Goal: Task Accomplishment & Management: Use online tool/utility

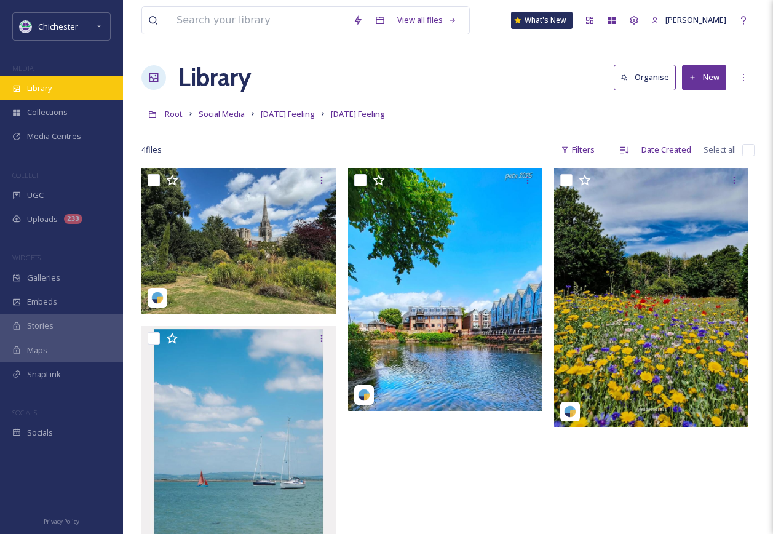
click at [84, 98] on div "Library" at bounding box center [61, 88] width 123 height 24
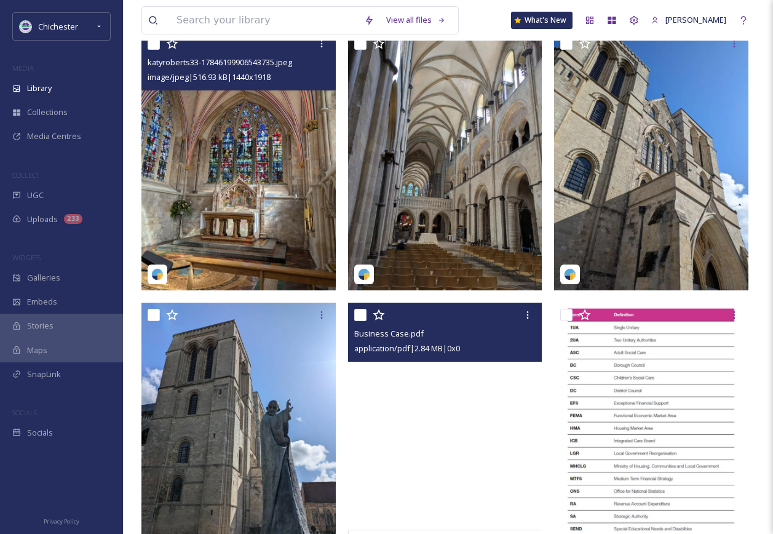
scroll to position [308, 0]
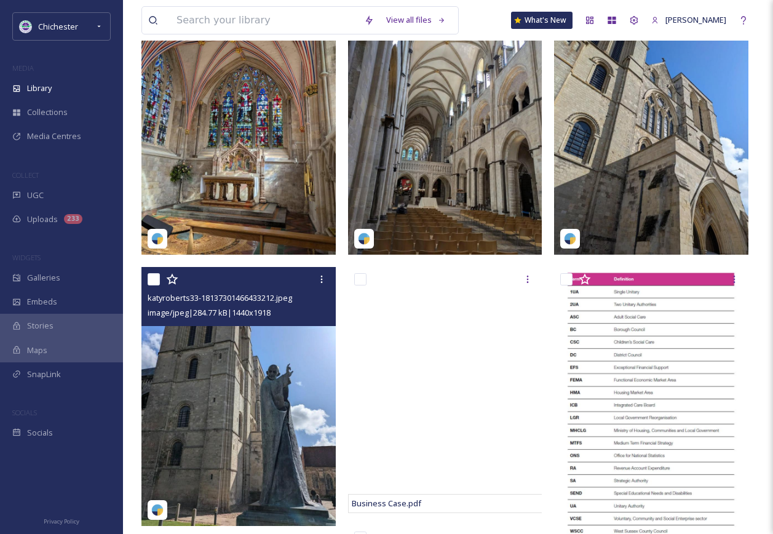
click at [149, 285] on input "checkbox" at bounding box center [154, 279] width 12 height 12
checkbox input "true"
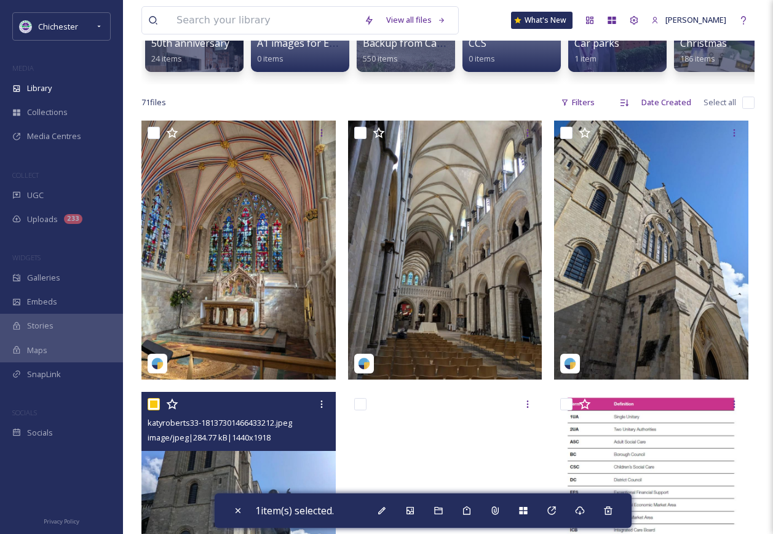
scroll to position [123, 0]
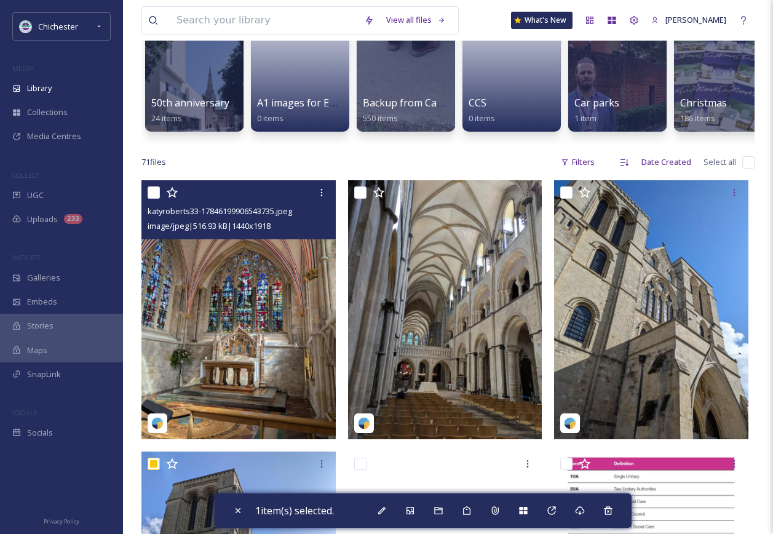
click at [155, 199] on input "checkbox" at bounding box center [154, 192] width 12 height 12
checkbox input "true"
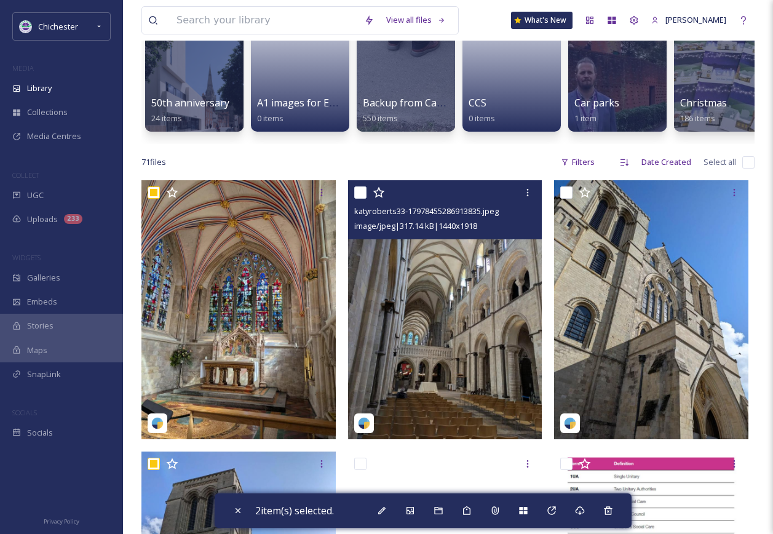
click at [356, 199] on input "checkbox" at bounding box center [360, 192] width 12 height 12
checkbox input "true"
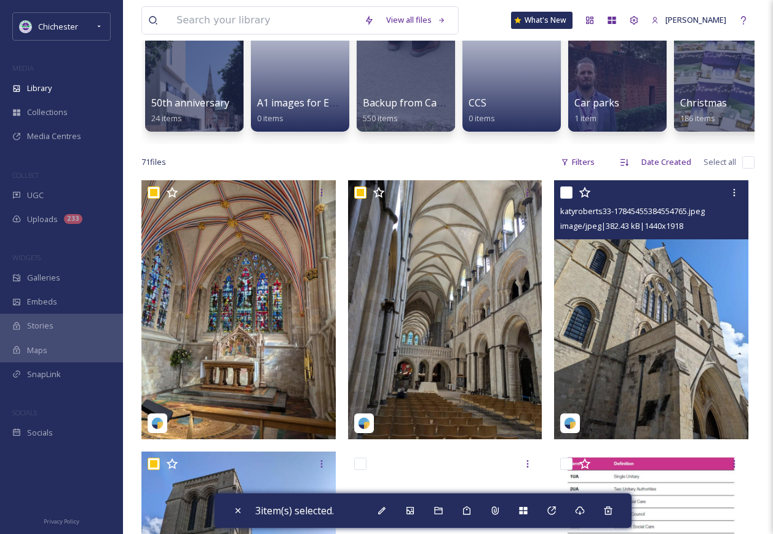
click at [570, 199] on input "checkbox" at bounding box center [566, 192] width 12 height 12
checkbox input "true"
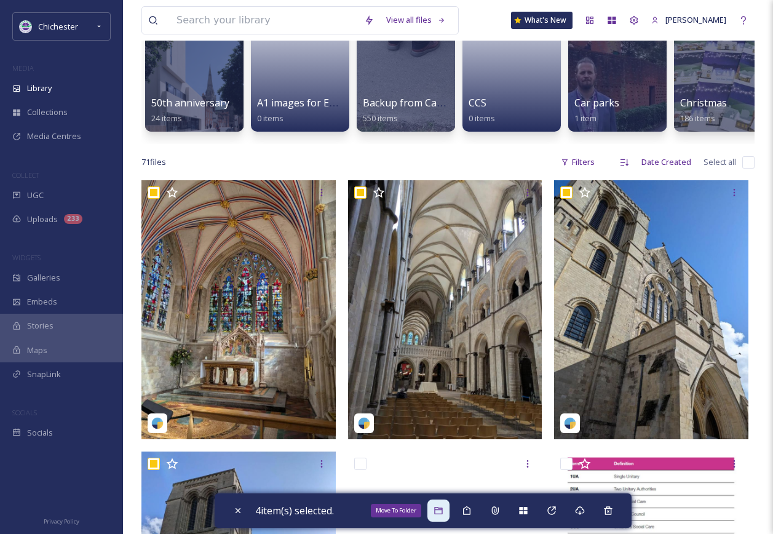
click at [441, 509] on icon at bounding box center [438, 510] width 8 height 7
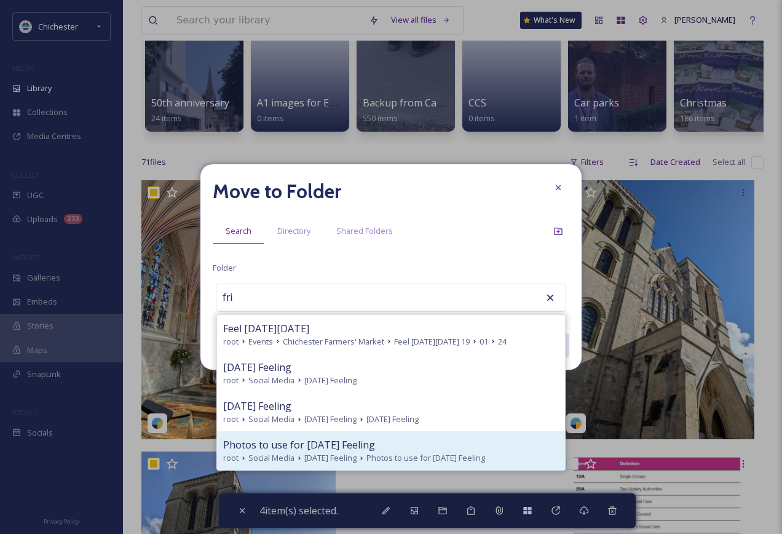
click at [337, 447] on span "Photos to use for [DATE] Feeling" at bounding box center [299, 444] width 152 height 15
type input "Photos to use for [DATE] Feeling"
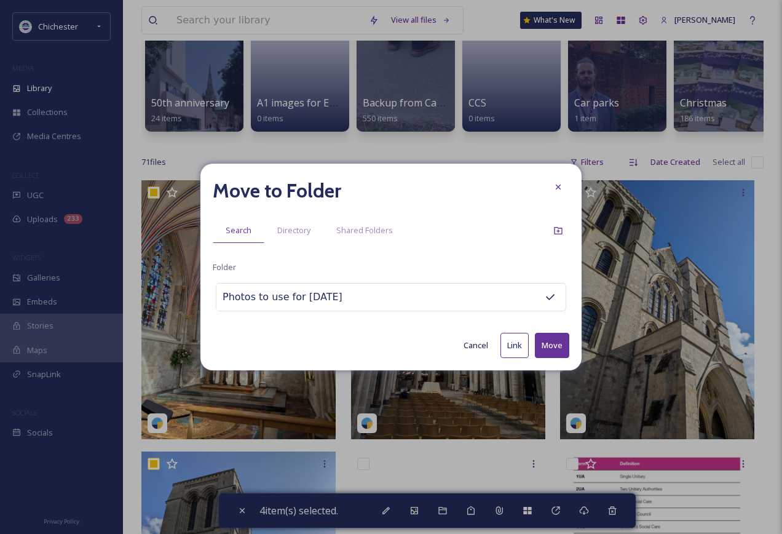
click at [554, 340] on button "Move" at bounding box center [552, 345] width 34 height 25
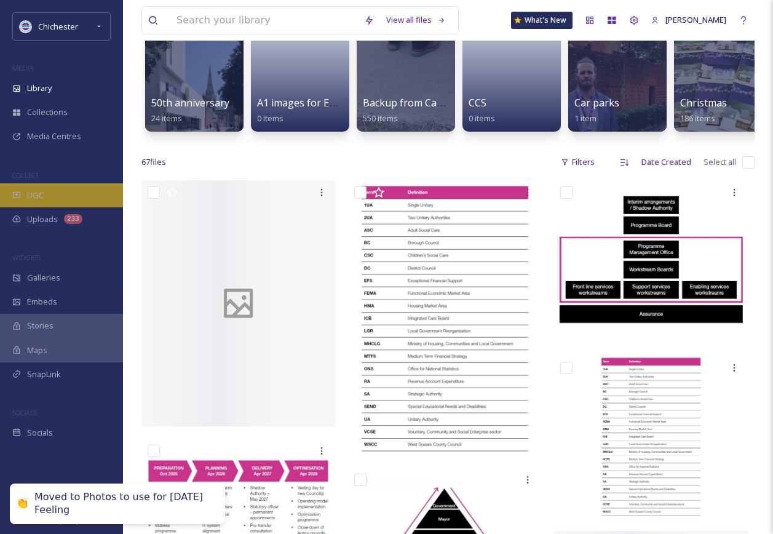
click at [29, 193] on span "UGC" at bounding box center [35, 195] width 17 height 12
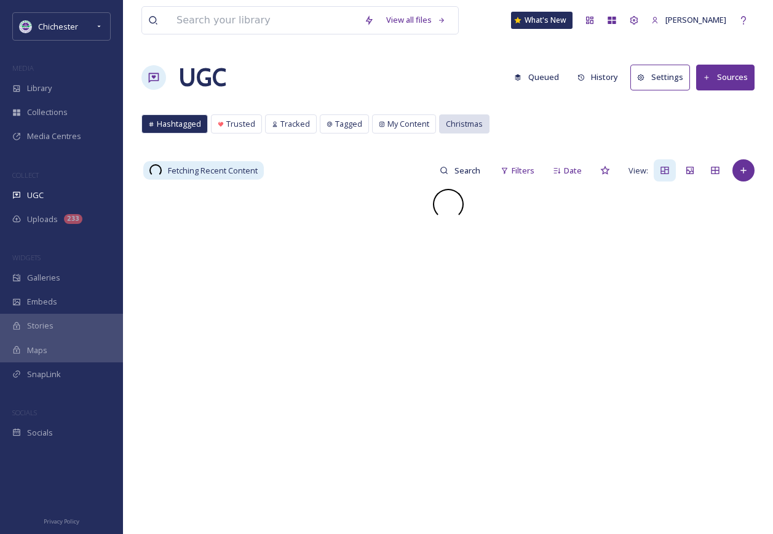
click at [446, 125] on span "Christmas" at bounding box center [464, 124] width 37 height 12
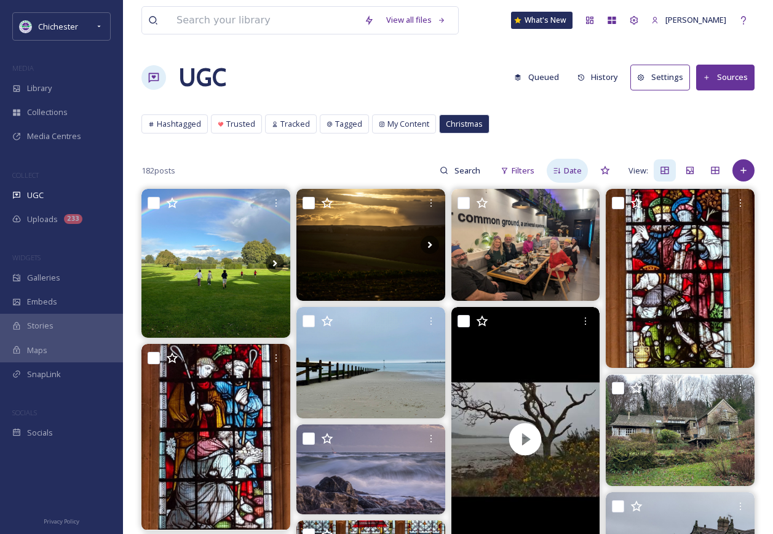
click at [573, 169] on span "Date" at bounding box center [573, 171] width 18 height 12
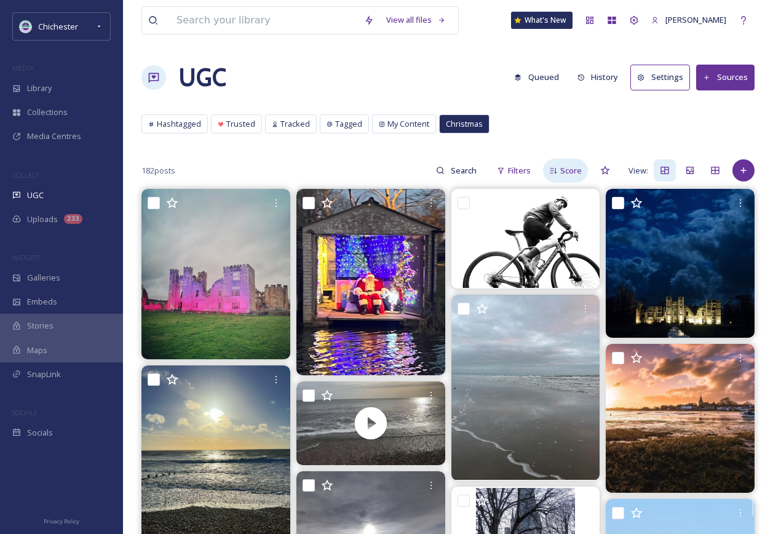
click at [573, 169] on span "Score" at bounding box center [571, 171] width 22 height 12
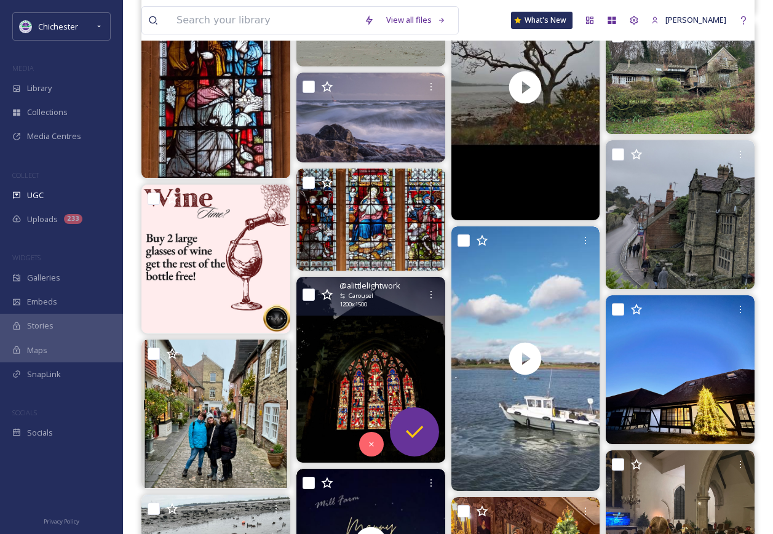
scroll to position [369, 0]
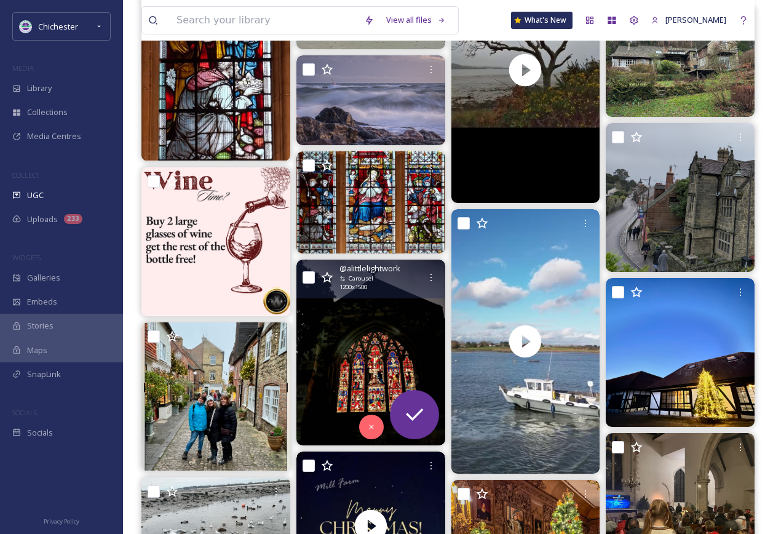
click at [393, 324] on img at bounding box center [370, 353] width 149 height 186
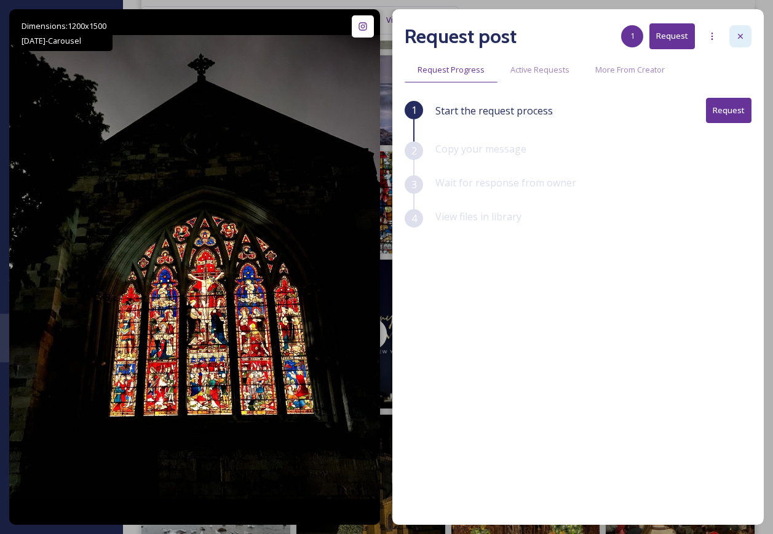
click at [747, 42] on div at bounding box center [740, 36] width 22 height 22
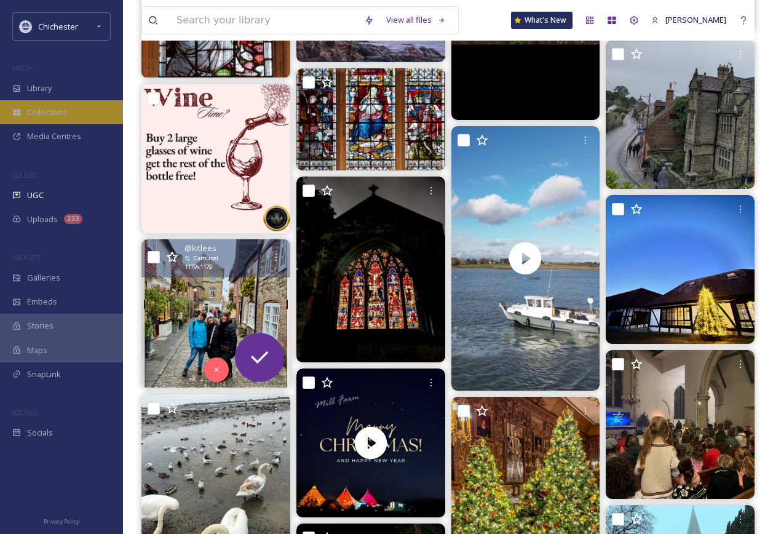
scroll to position [431, 0]
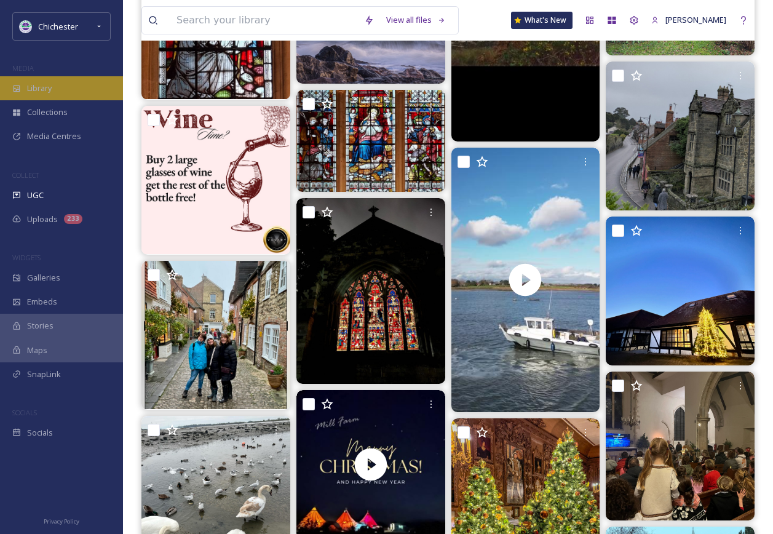
click at [41, 92] on span "Library" at bounding box center [39, 88] width 25 height 12
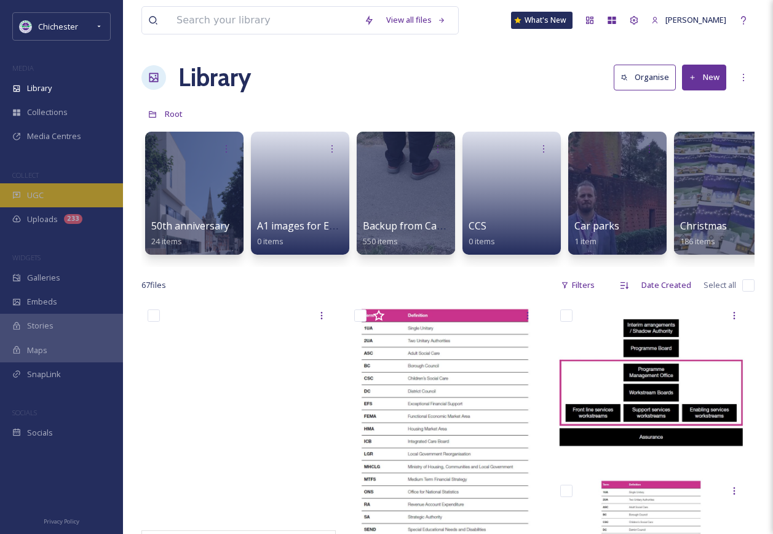
click at [79, 199] on div "UGC" at bounding box center [61, 195] width 123 height 24
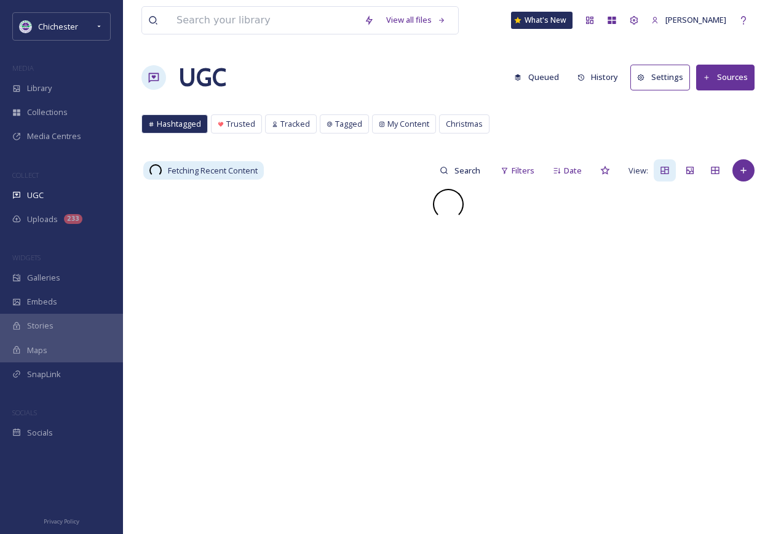
click at [551, 71] on button "Queued" at bounding box center [536, 77] width 57 height 24
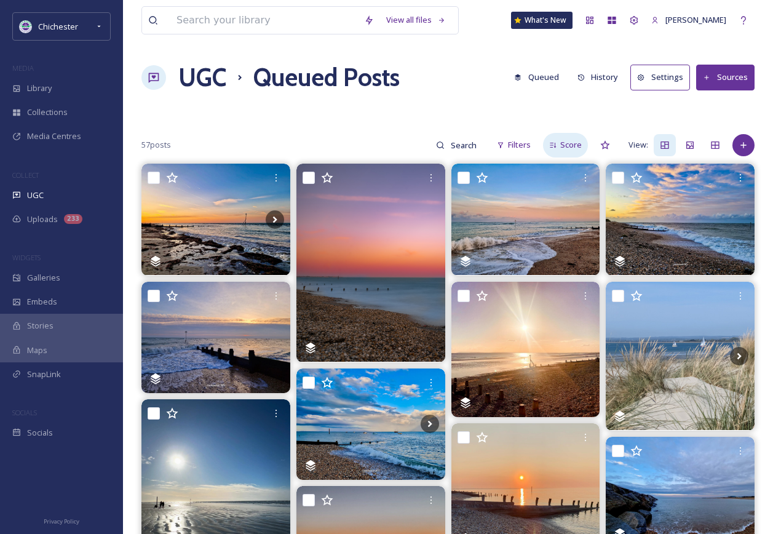
click at [567, 148] on span "Score" at bounding box center [571, 145] width 22 height 12
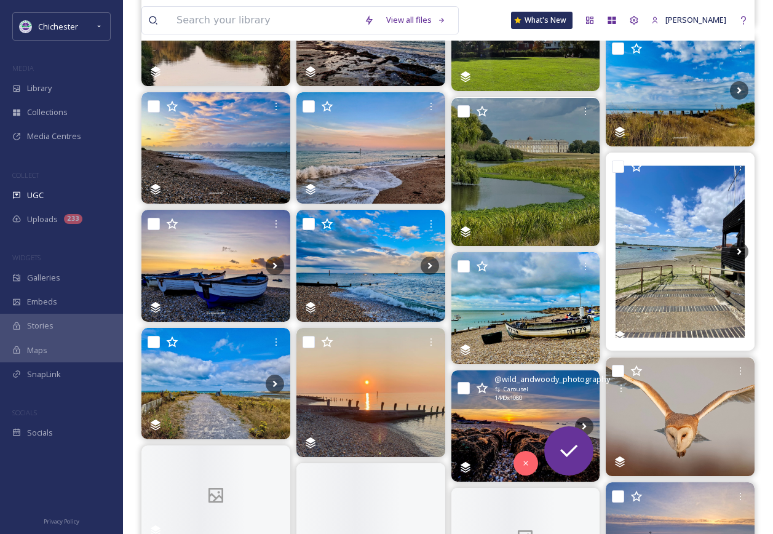
scroll to position [677, 0]
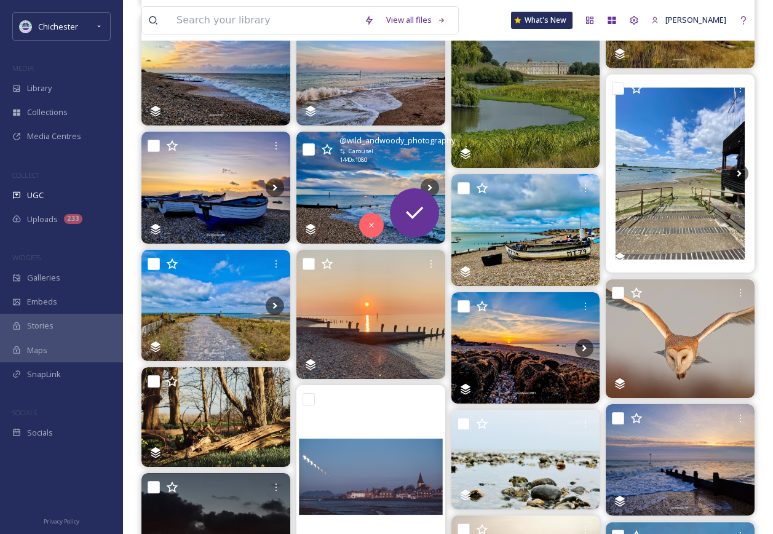
click at [359, 181] on img at bounding box center [370, 187] width 149 height 111
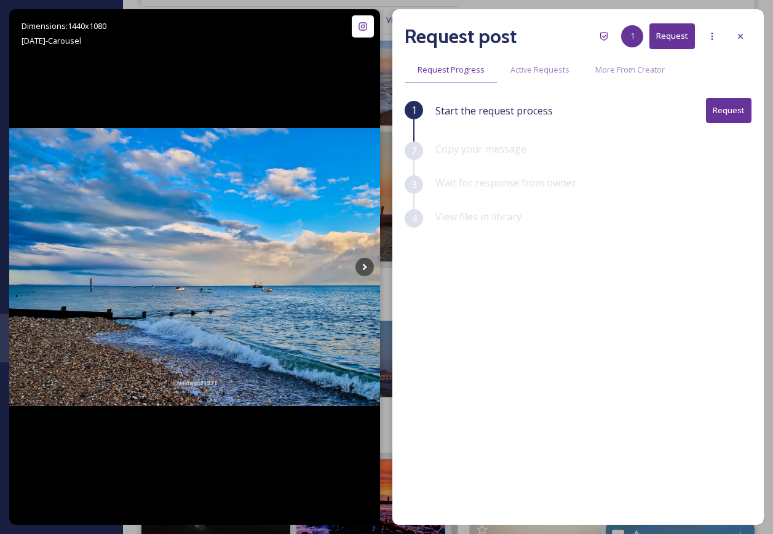
drag, startPoint x: 748, startPoint y: 36, endPoint x: 617, endPoint y: 117, distance: 154.5
click at [747, 36] on div at bounding box center [740, 36] width 22 height 22
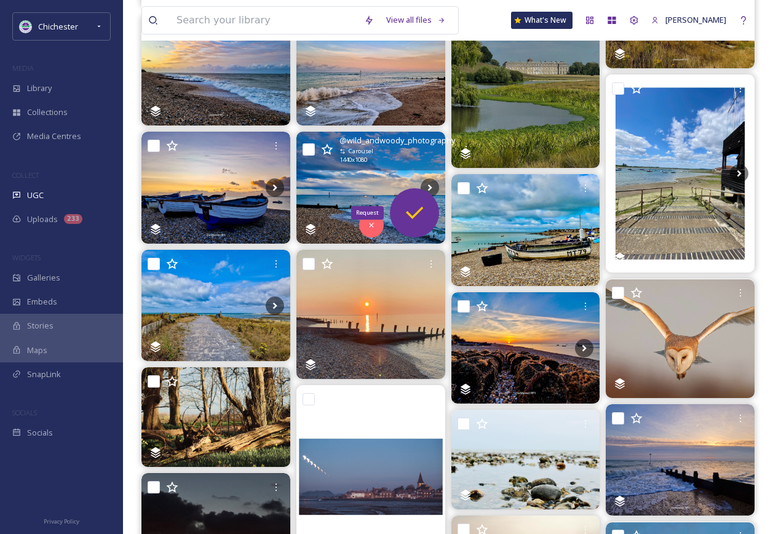
click at [414, 215] on icon at bounding box center [414, 213] width 17 height 12
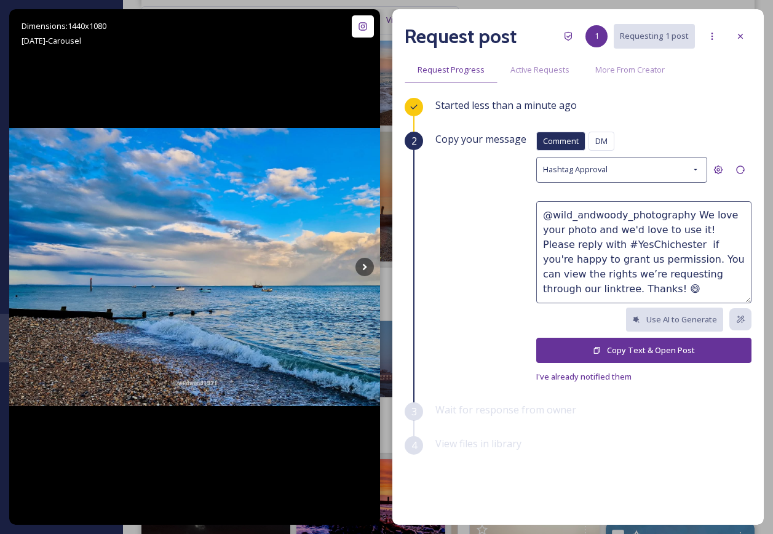
click at [614, 344] on button "Copy Text & Open Post" at bounding box center [643, 350] width 215 height 25
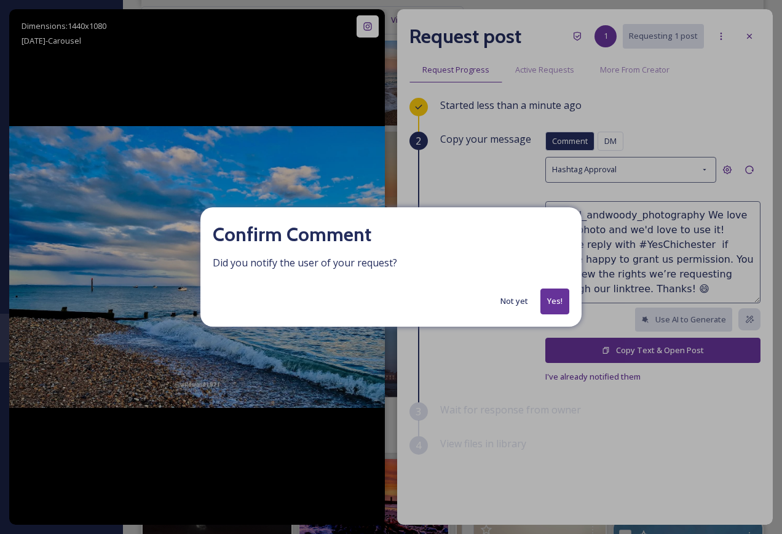
click at [558, 296] on button "Yes!" at bounding box center [555, 300] width 29 height 25
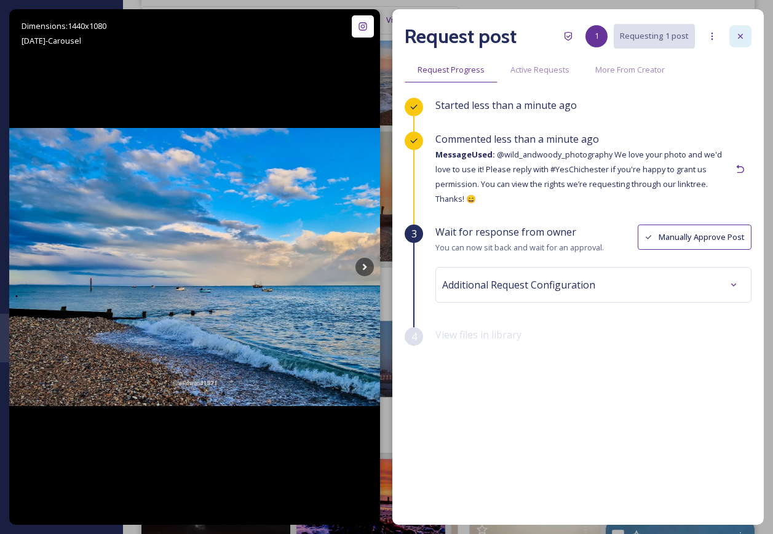
click at [747, 38] on div at bounding box center [740, 36] width 22 height 22
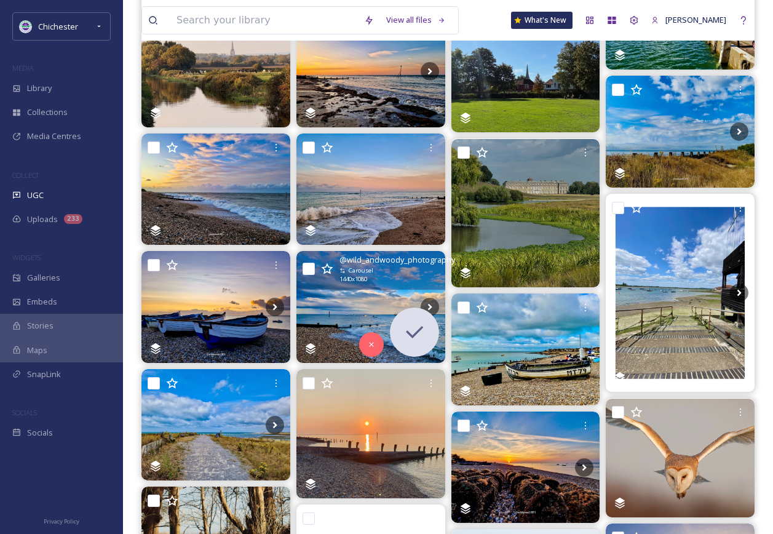
scroll to position [554, 0]
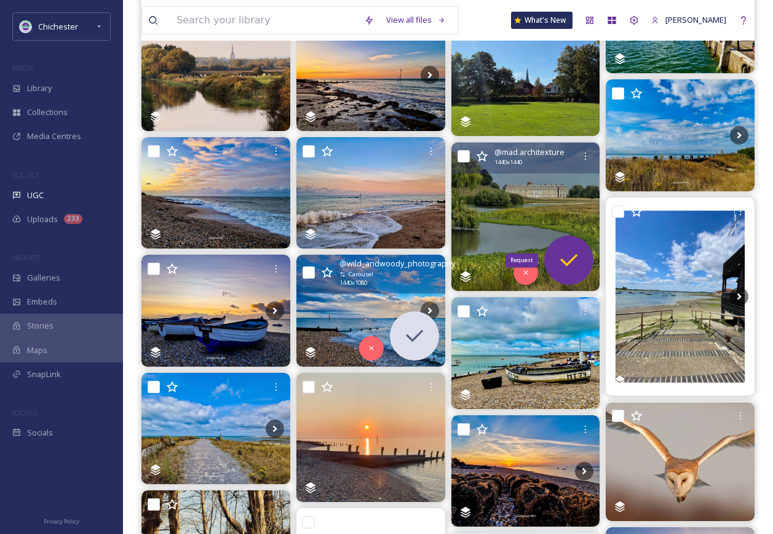
click at [577, 266] on icon at bounding box center [569, 260] width 25 height 25
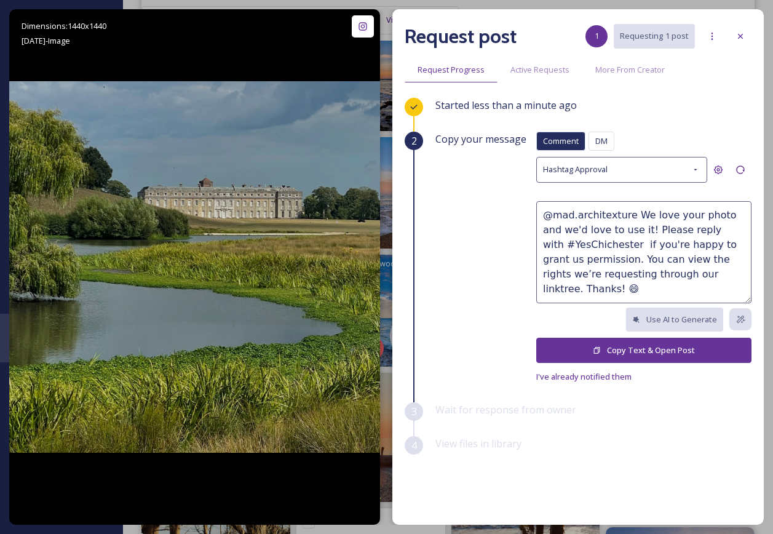
click at [624, 344] on button "Copy Text & Open Post" at bounding box center [643, 350] width 215 height 25
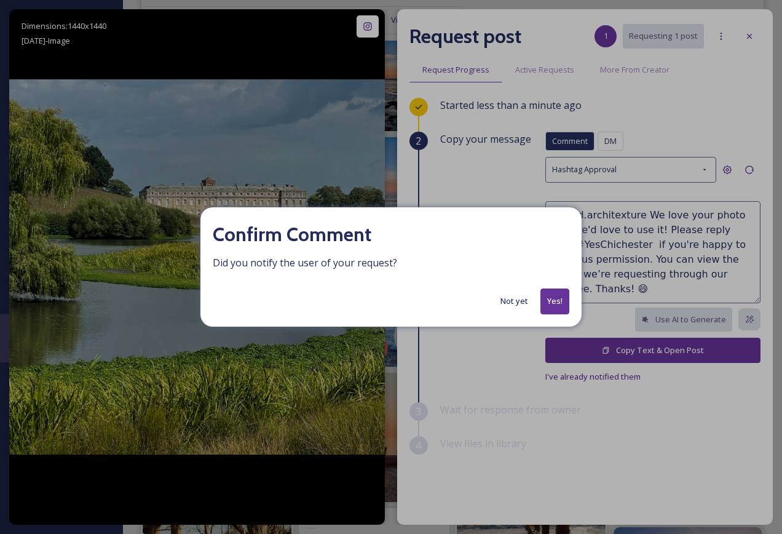
click at [526, 300] on button "Not yet" at bounding box center [515, 301] width 40 height 24
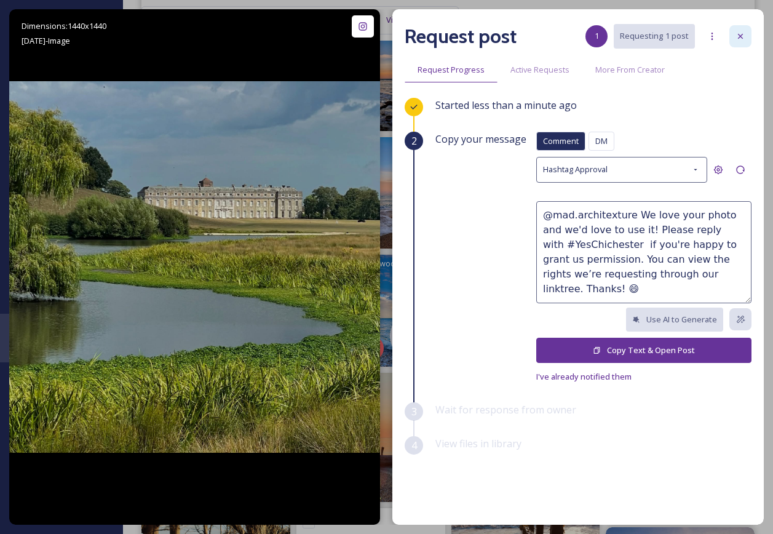
click at [741, 31] on icon at bounding box center [741, 36] width 10 height 10
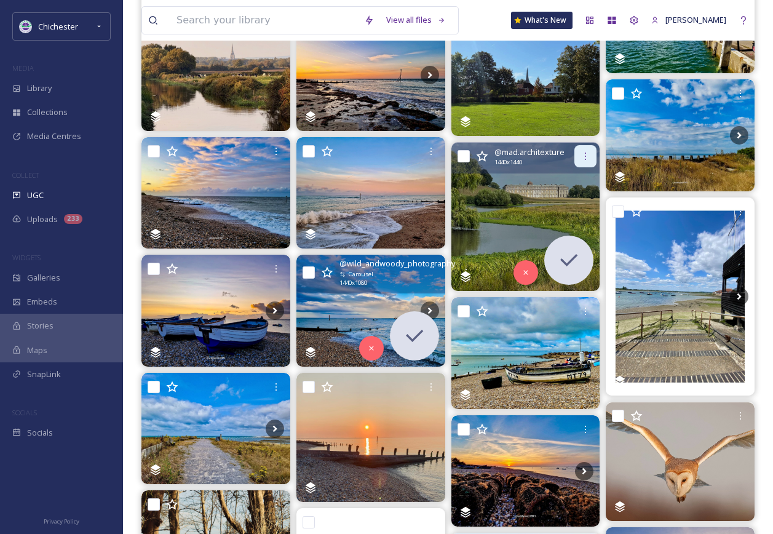
click at [590, 157] on icon at bounding box center [586, 156] width 10 height 10
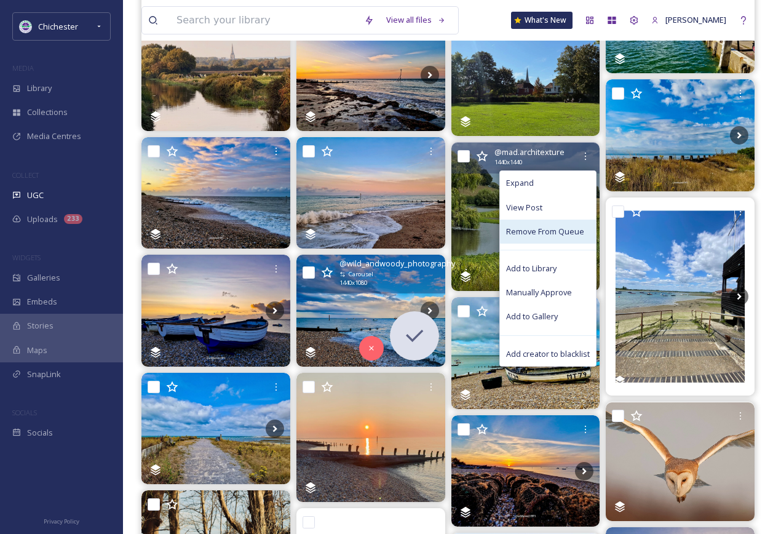
click at [556, 232] on span "Remove From Queue" at bounding box center [545, 232] width 78 height 12
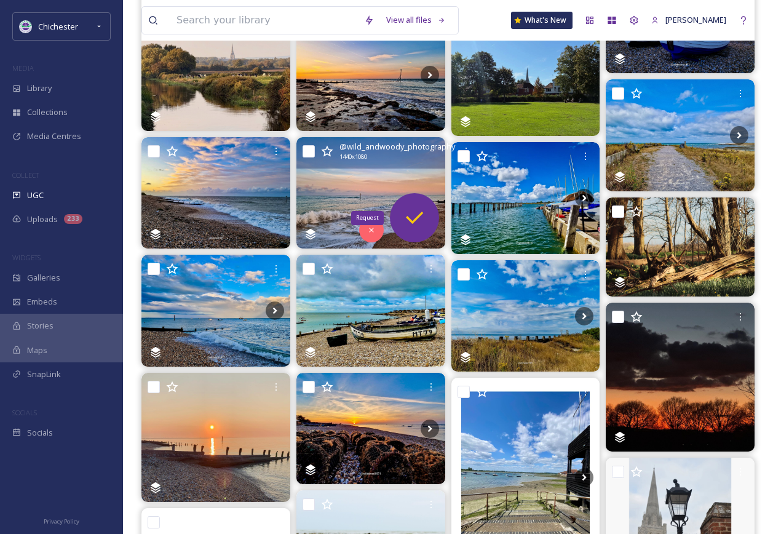
click at [411, 224] on icon at bounding box center [414, 217] width 25 height 25
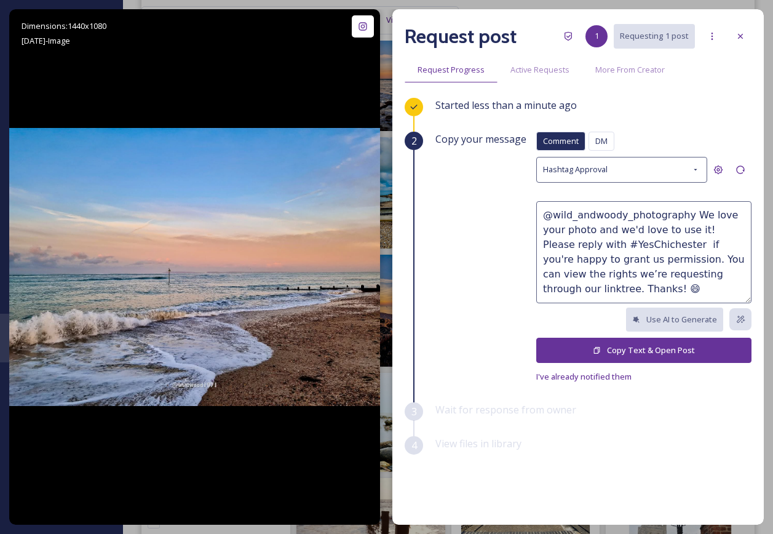
click at [643, 356] on button "Copy Text & Open Post" at bounding box center [643, 350] width 215 height 25
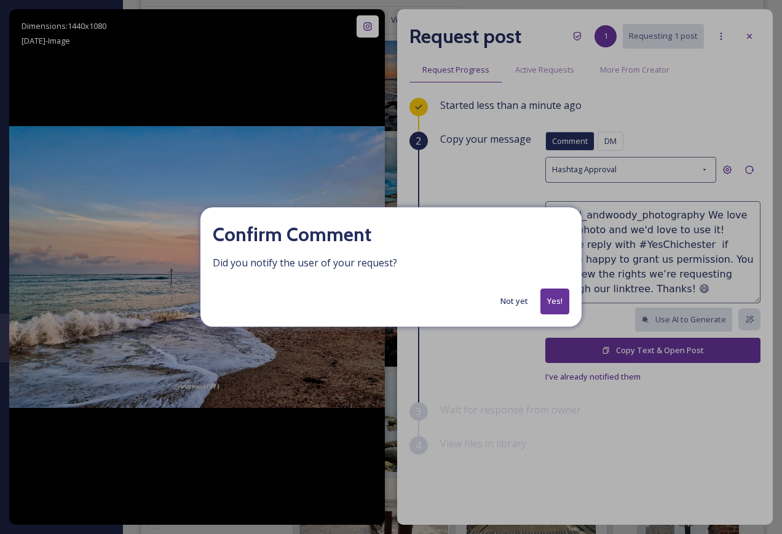
click at [563, 296] on button "Yes!" at bounding box center [555, 300] width 29 height 25
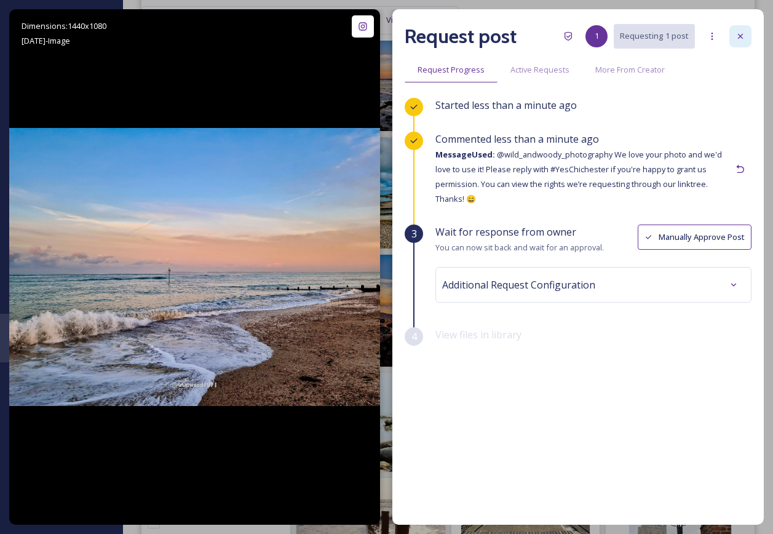
click at [737, 39] on icon at bounding box center [741, 36] width 10 height 10
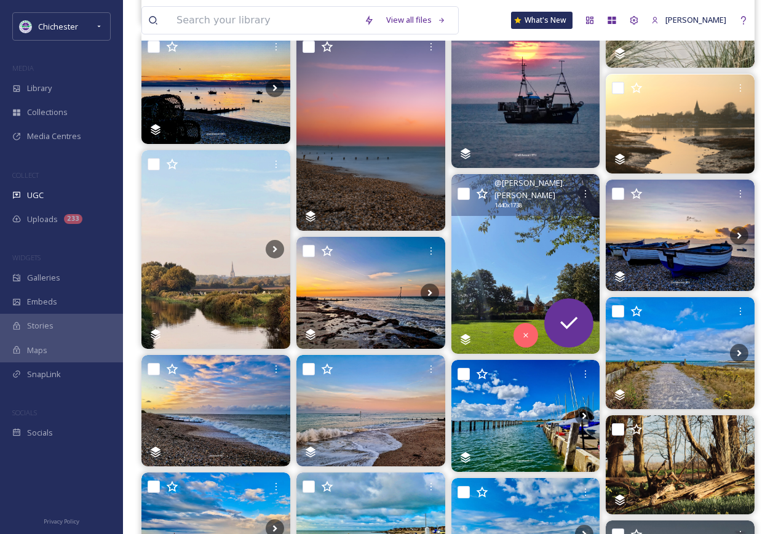
scroll to position [308, 0]
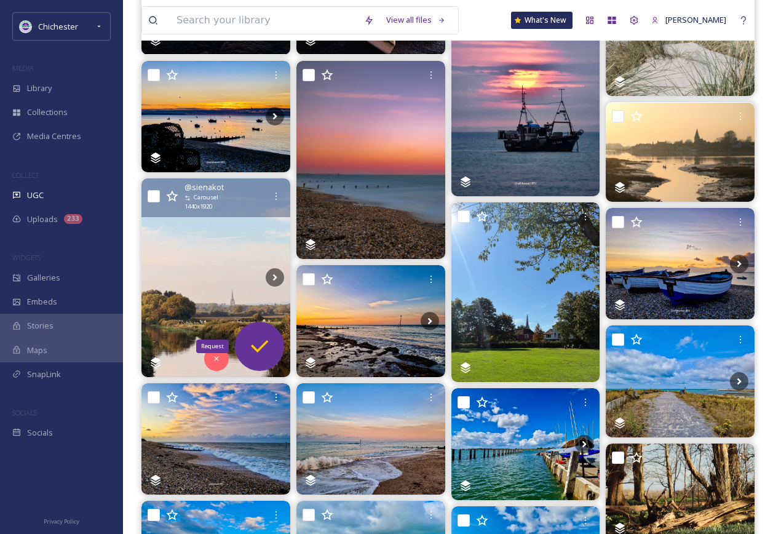
click at [258, 352] on icon at bounding box center [259, 346] width 25 height 25
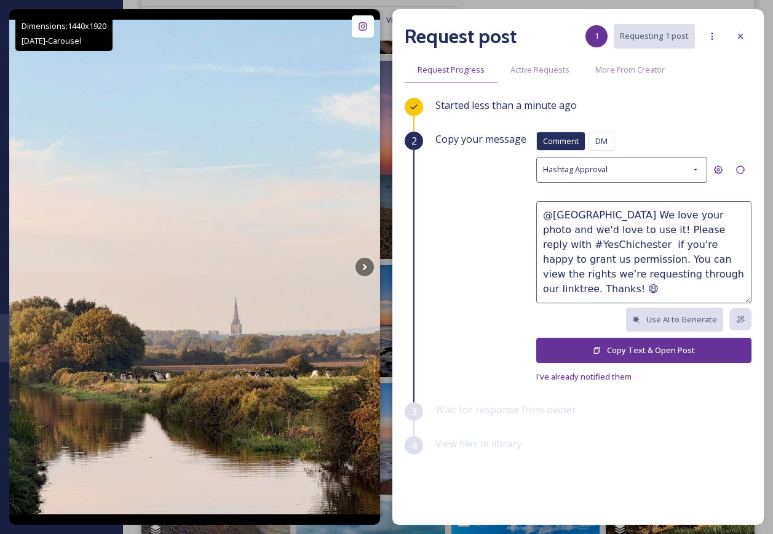
click at [605, 349] on button "Copy Text & Open Post" at bounding box center [643, 350] width 215 height 25
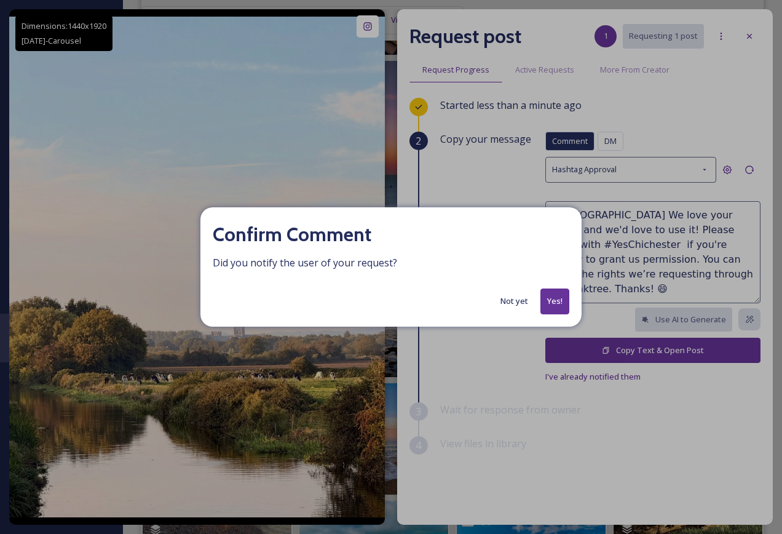
drag, startPoint x: 510, startPoint y: 306, endPoint x: 527, endPoint y: 303, distance: 17.4
click at [512, 306] on button "Not yet" at bounding box center [515, 301] width 40 height 24
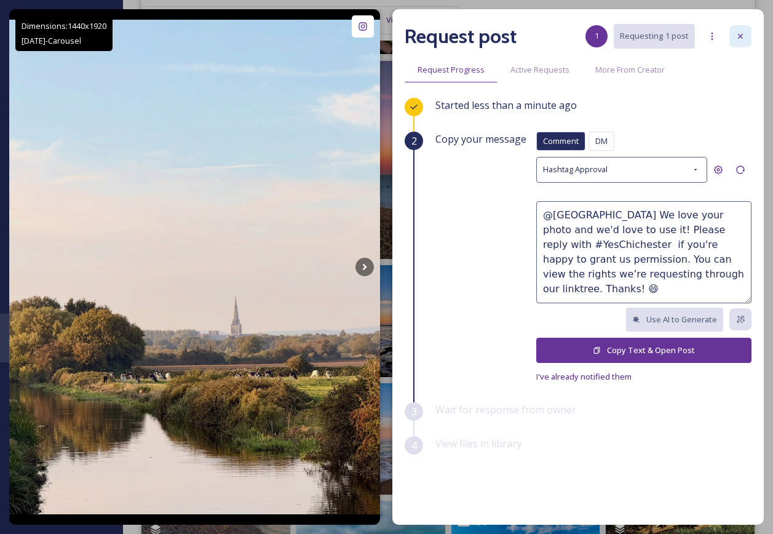
drag, startPoint x: 741, startPoint y: 42, endPoint x: 702, endPoint y: 78, distance: 53.1
click at [741, 42] on div at bounding box center [740, 36] width 22 height 22
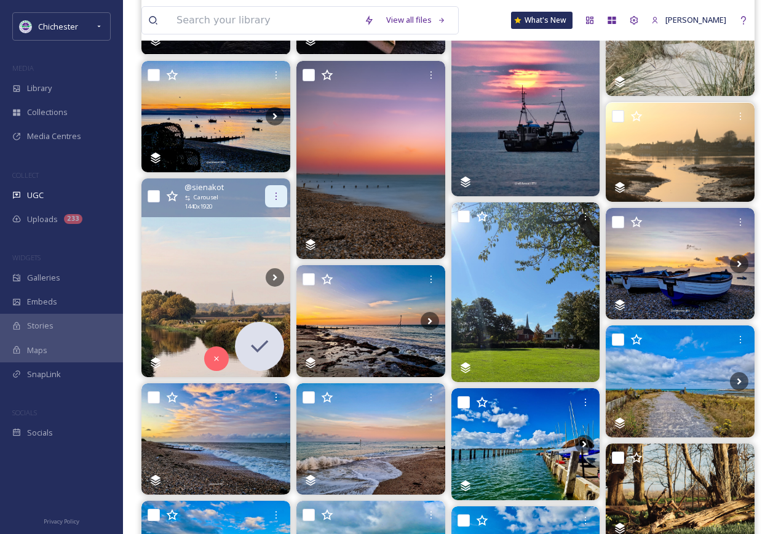
click at [283, 193] on div at bounding box center [276, 196] width 22 height 22
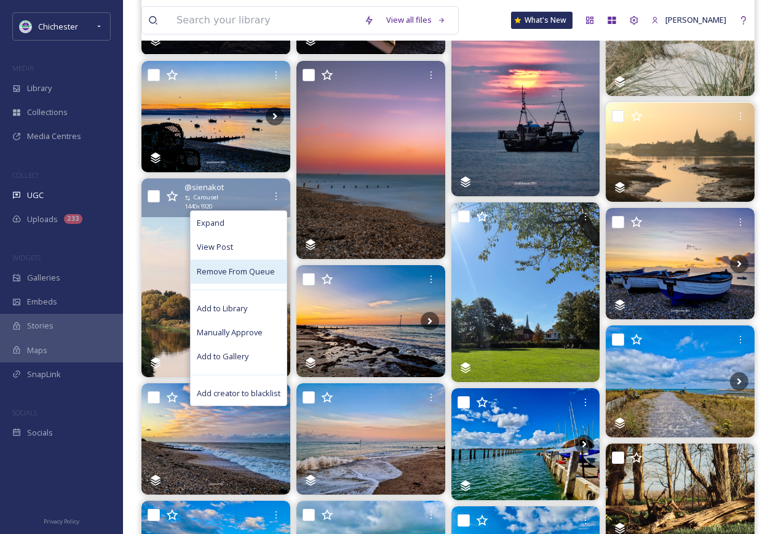
click at [275, 263] on div "Remove From Queue" at bounding box center [239, 272] width 96 height 24
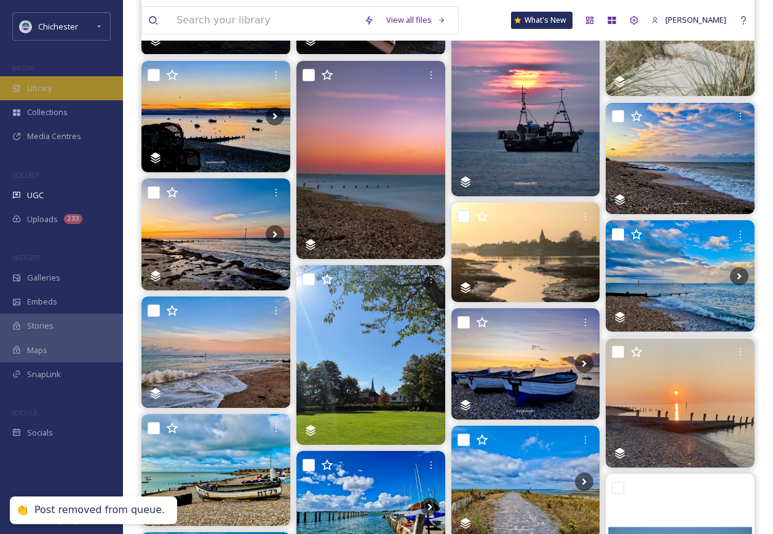
click at [87, 97] on div "Library" at bounding box center [61, 88] width 123 height 24
